Goal: Obtain resource: Download file/media

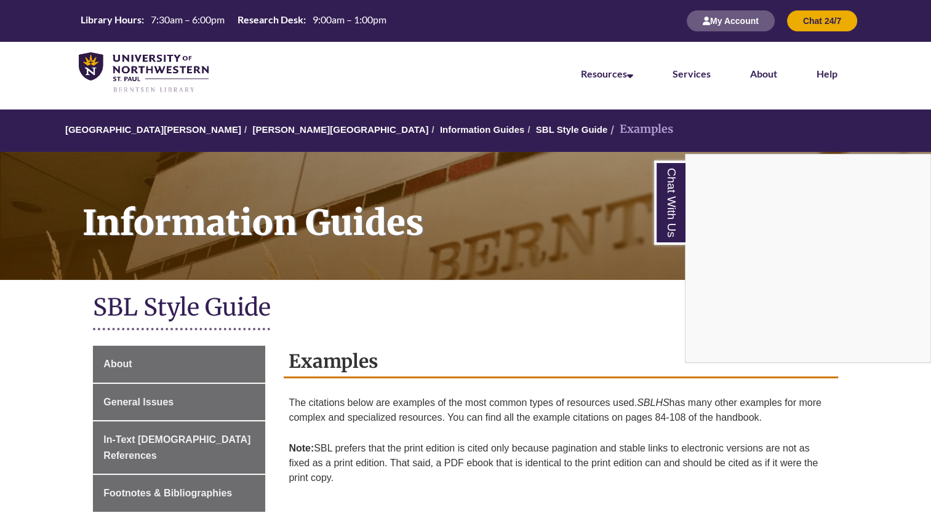
drag, startPoint x: 348, startPoint y: 388, endPoint x: 393, endPoint y: 460, distance: 85.2
click at [393, 460] on div "Chat With Us" at bounding box center [465, 256] width 931 height 513
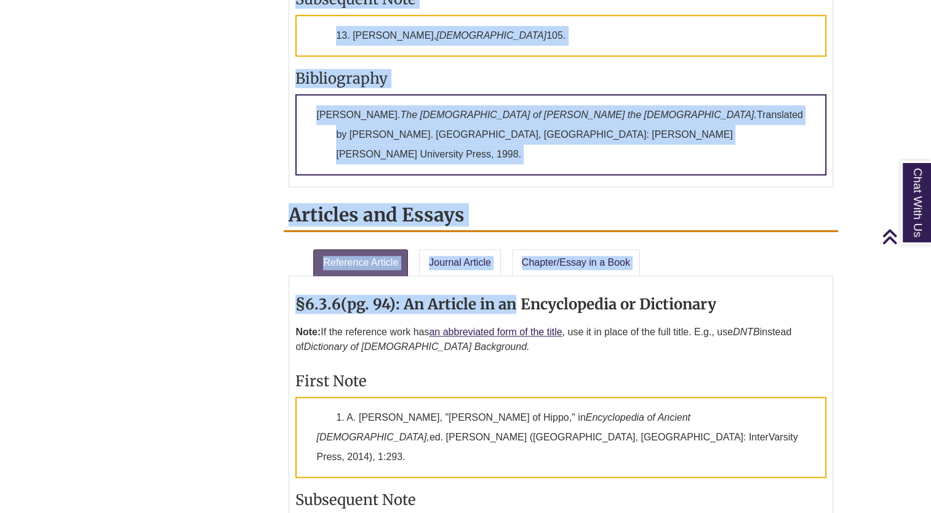
scroll to position [555, 0]
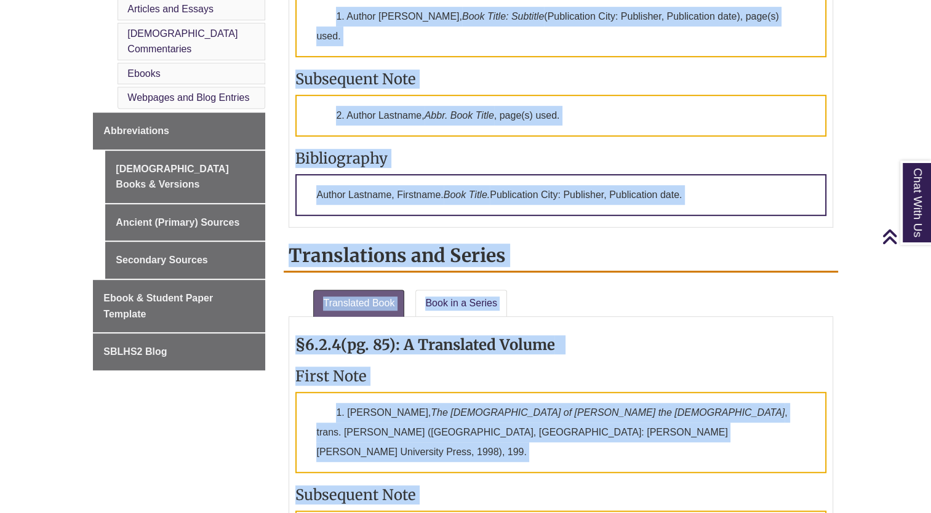
drag, startPoint x: 510, startPoint y: 241, endPoint x: 465, endPoint y: -46, distance: 290.4
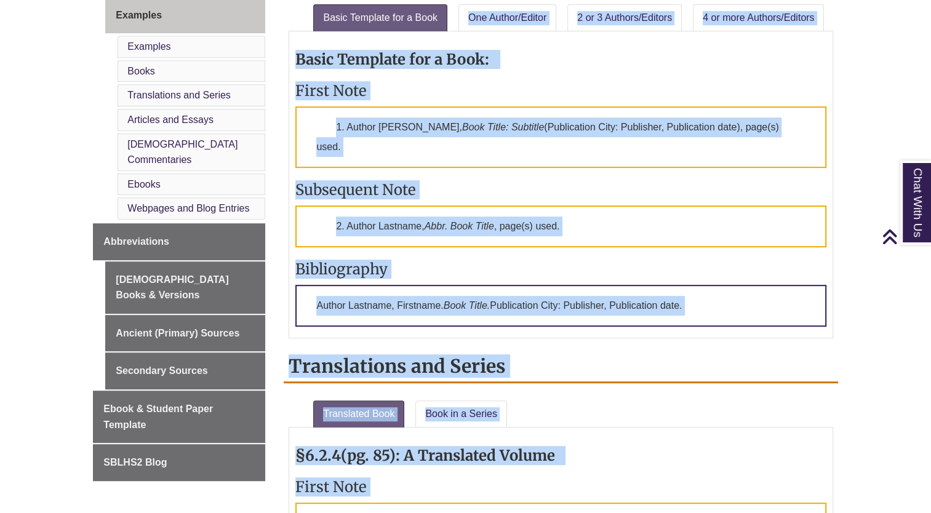
drag, startPoint x: 465, startPoint y: -46, endPoint x: 490, endPoint y: 130, distance: 177.2
click at [490, 130] on p "1. Author [PERSON_NAME], Book Title: Subtitle (Publication City: Publisher, Pub…" at bounding box center [560, 137] width 531 height 62
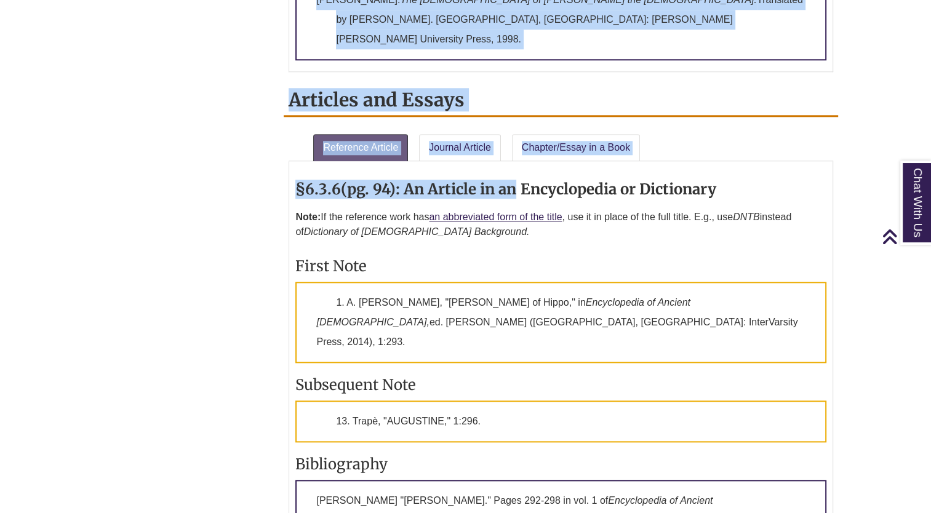
scroll to position [1280, 0]
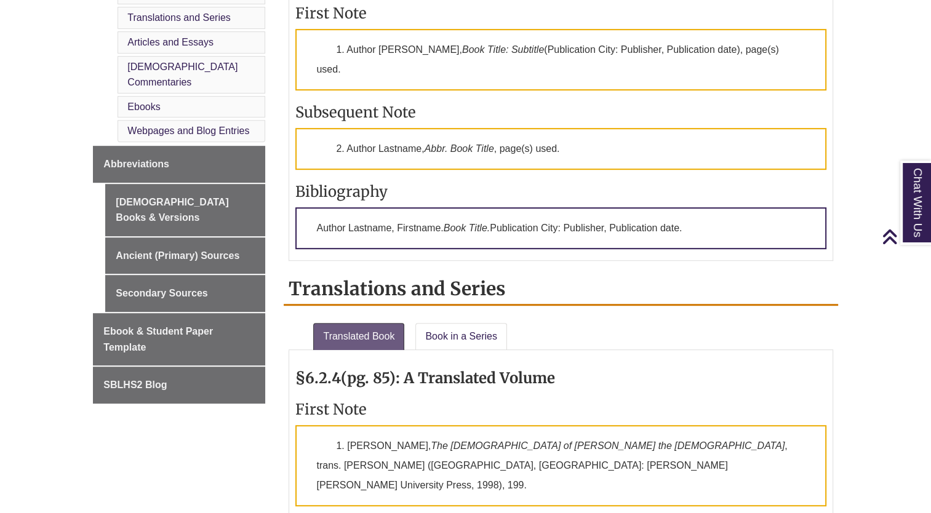
scroll to position [643, 0]
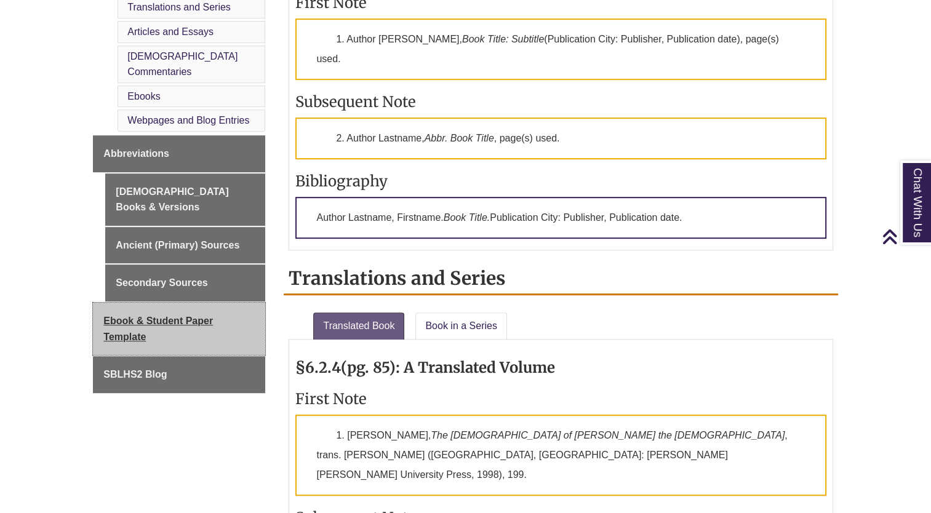
click at [189, 303] on link "Ebook & Student Paper Template" at bounding box center [179, 329] width 172 height 52
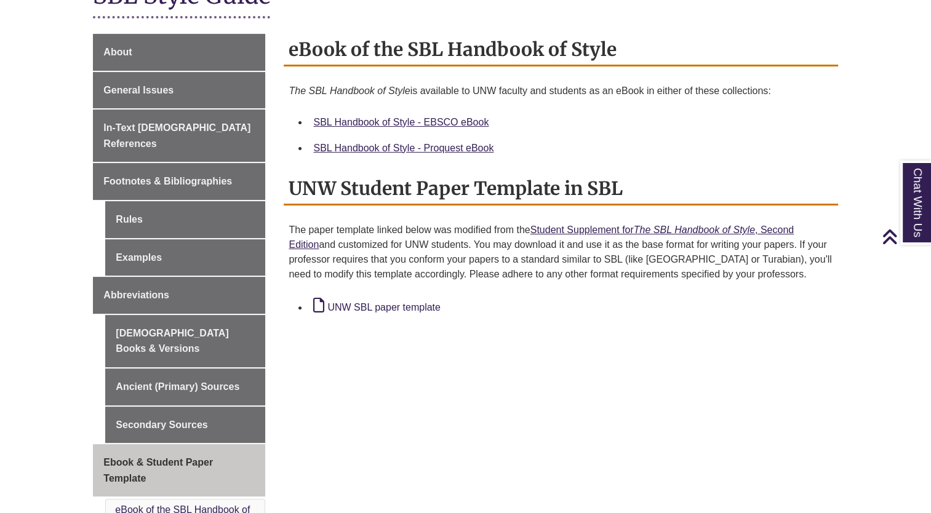
scroll to position [313, 0]
click at [418, 302] on link "UNW SBL paper template" at bounding box center [376, 307] width 127 height 10
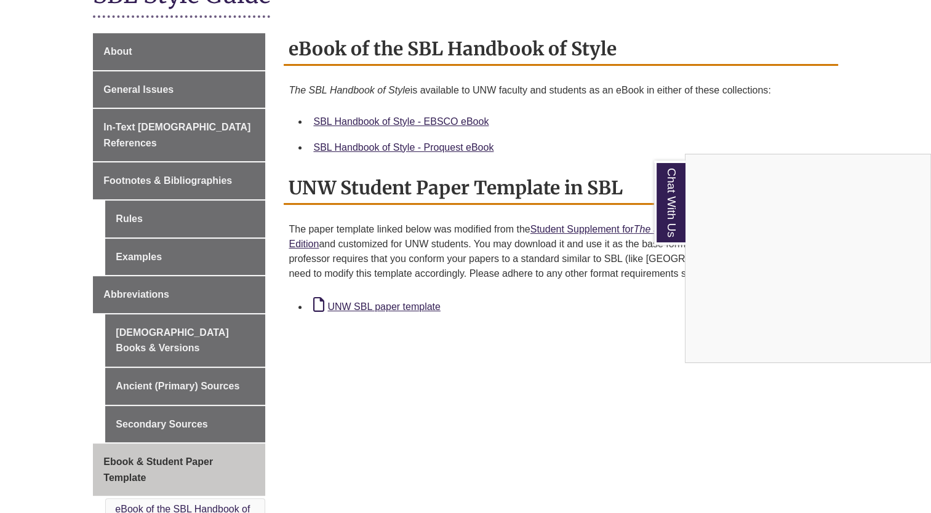
click at [495, 296] on div "Chat With Us" at bounding box center [465, 256] width 931 height 513
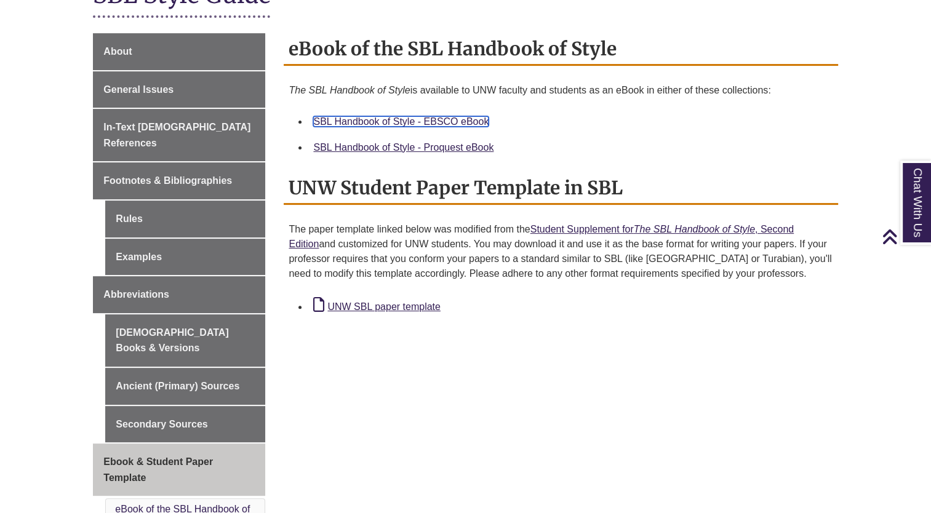
click at [397, 117] on link "SBL Handbook of Style - EBSCO eBook" at bounding box center [400, 121] width 175 height 10
